Goal: Find specific page/section

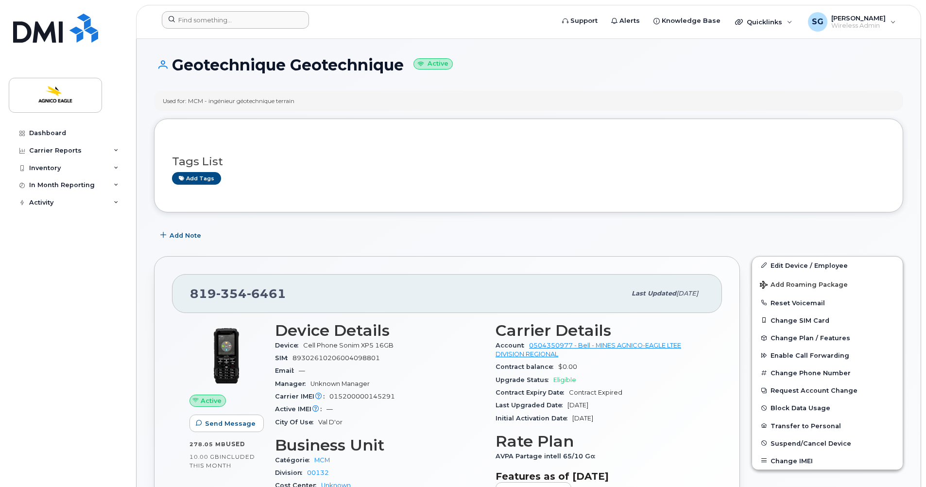
scroll to position [372, 0]
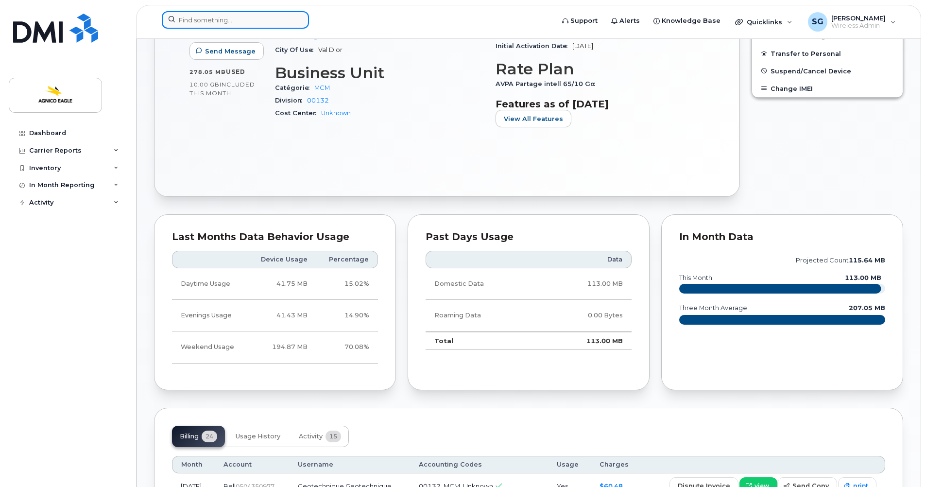
click at [244, 26] on input at bounding box center [235, 19] width 147 height 17
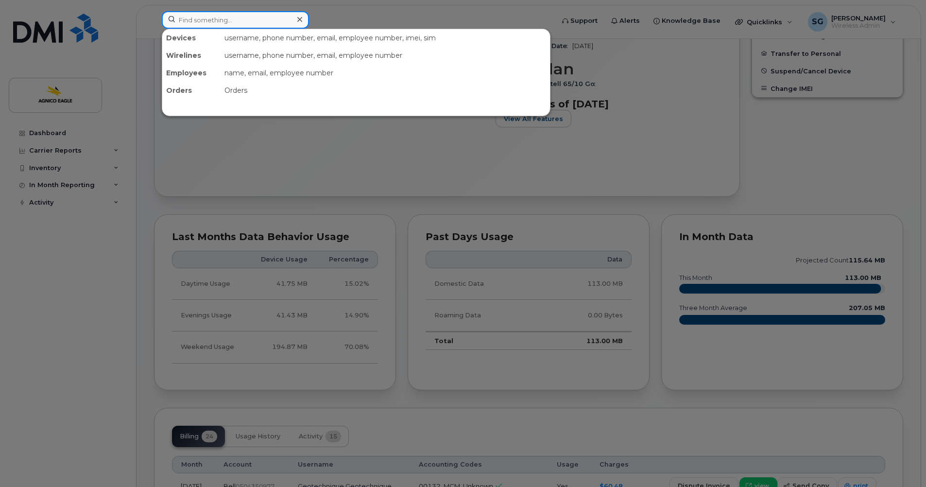
paste input "Cathie Allain"
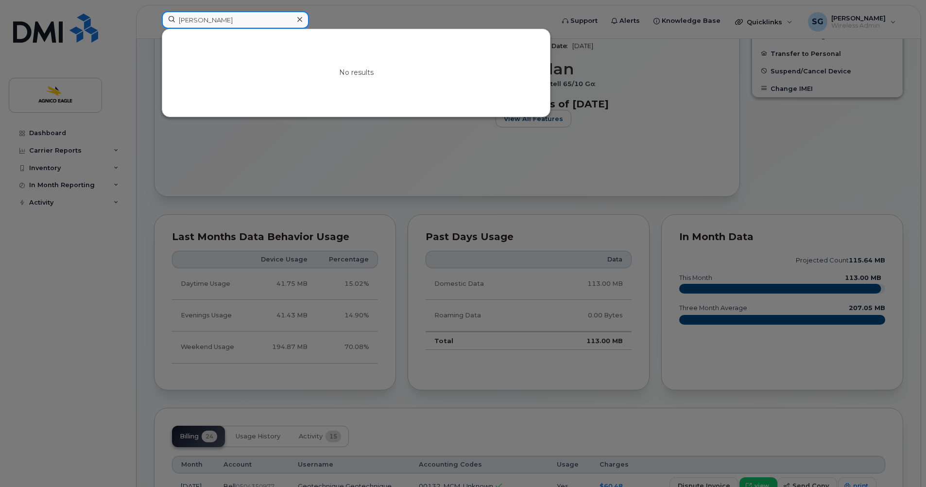
click at [179, 21] on input "Cathie Allain" at bounding box center [235, 19] width 147 height 17
click at [238, 26] on input "Cathie Allain" at bounding box center [235, 19] width 147 height 17
type input "Cathie Alla"
click at [301, 16] on icon at bounding box center [299, 20] width 5 height 8
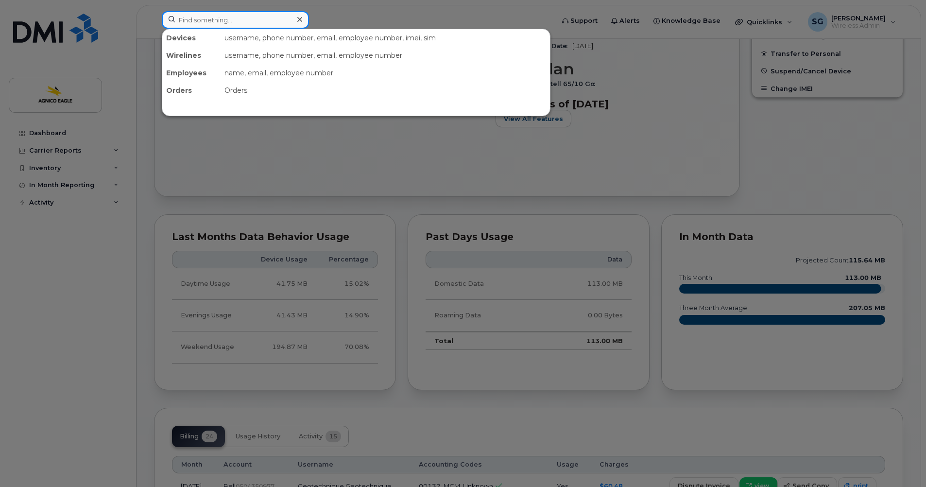
click at [294, 18] on div at bounding box center [235, 19] width 147 height 17
paste input "819-860-2911"
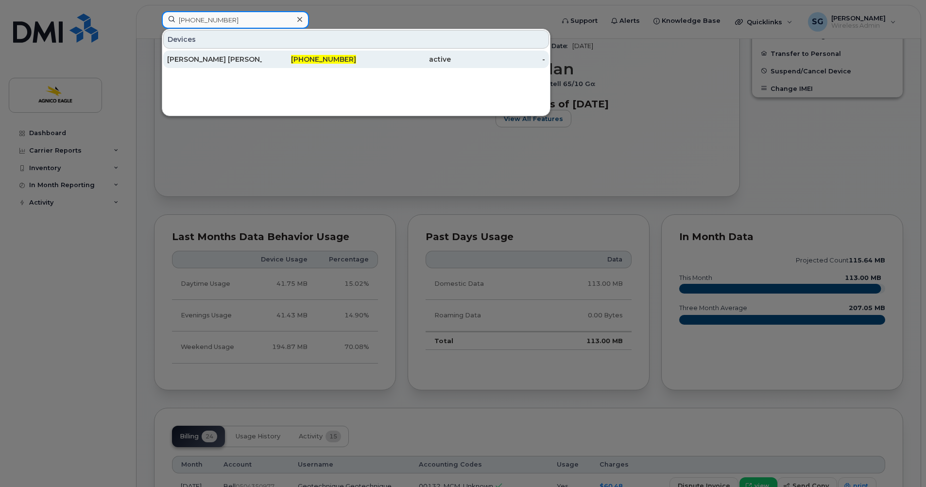
type input "819-860-2911"
click at [331, 56] on span "819-860-2911" at bounding box center [323, 59] width 65 height 9
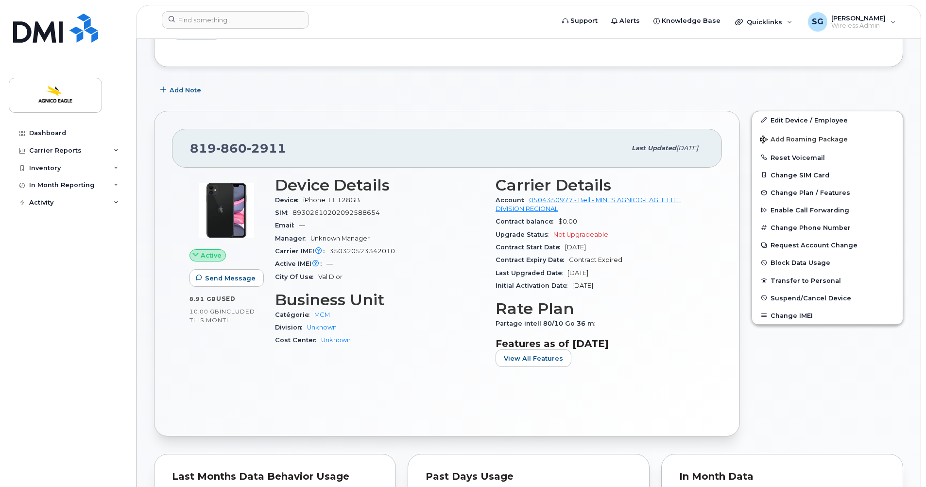
scroll to position [146, 0]
